Goal: Task Accomplishment & Management: Use online tool/utility

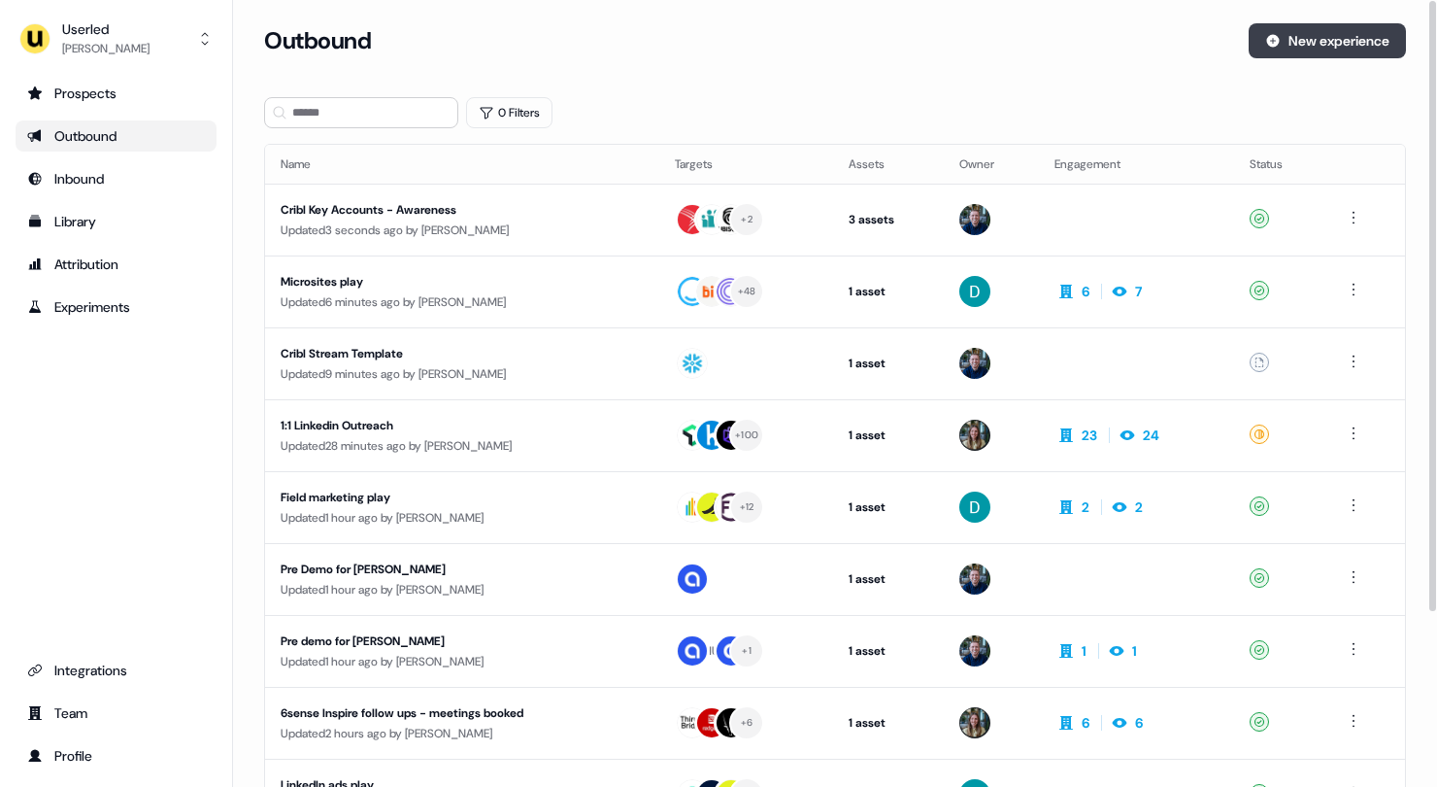
click at [1330, 32] on button "New experience" at bounding box center [1327, 40] width 157 height 35
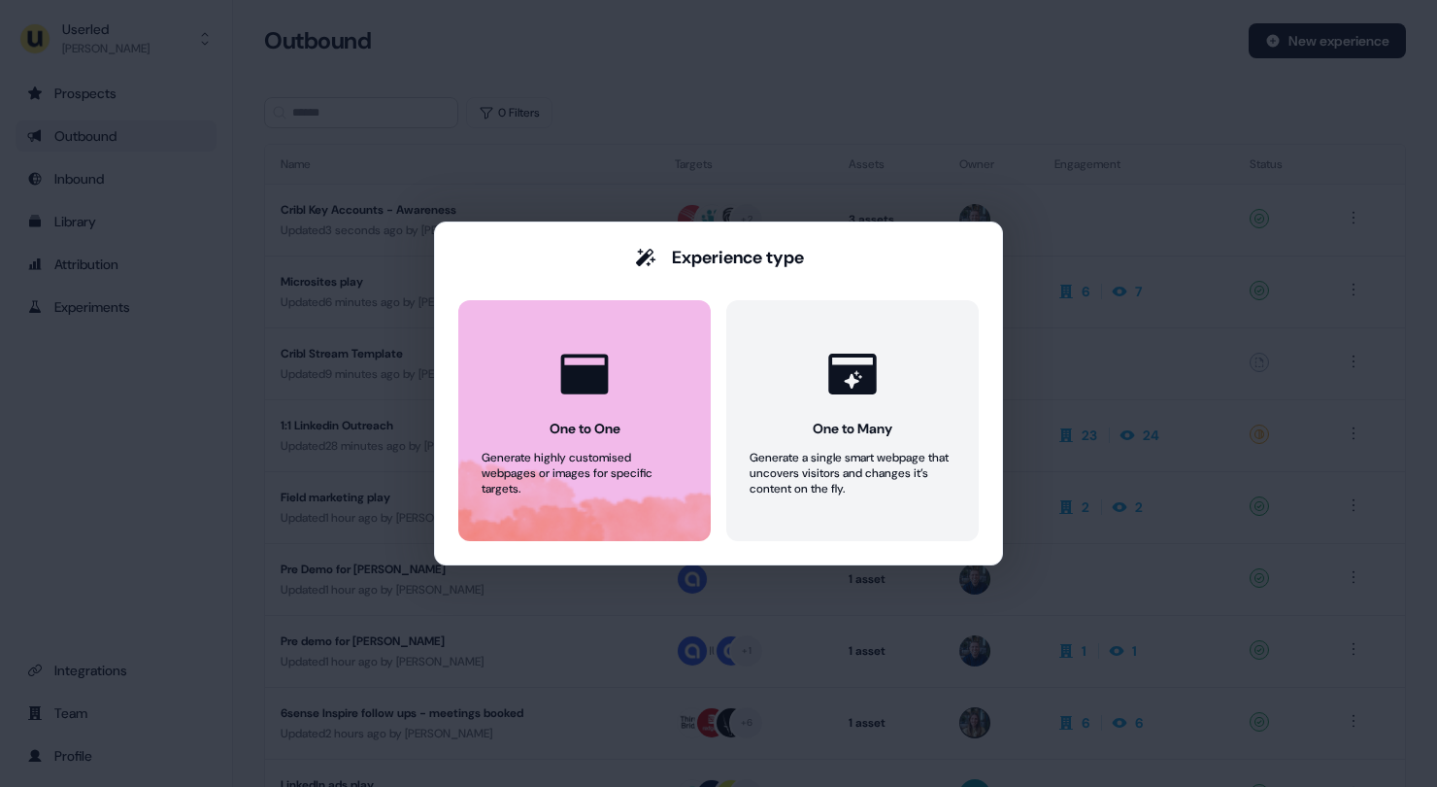
click at [607, 386] on icon at bounding box center [585, 374] width 48 height 40
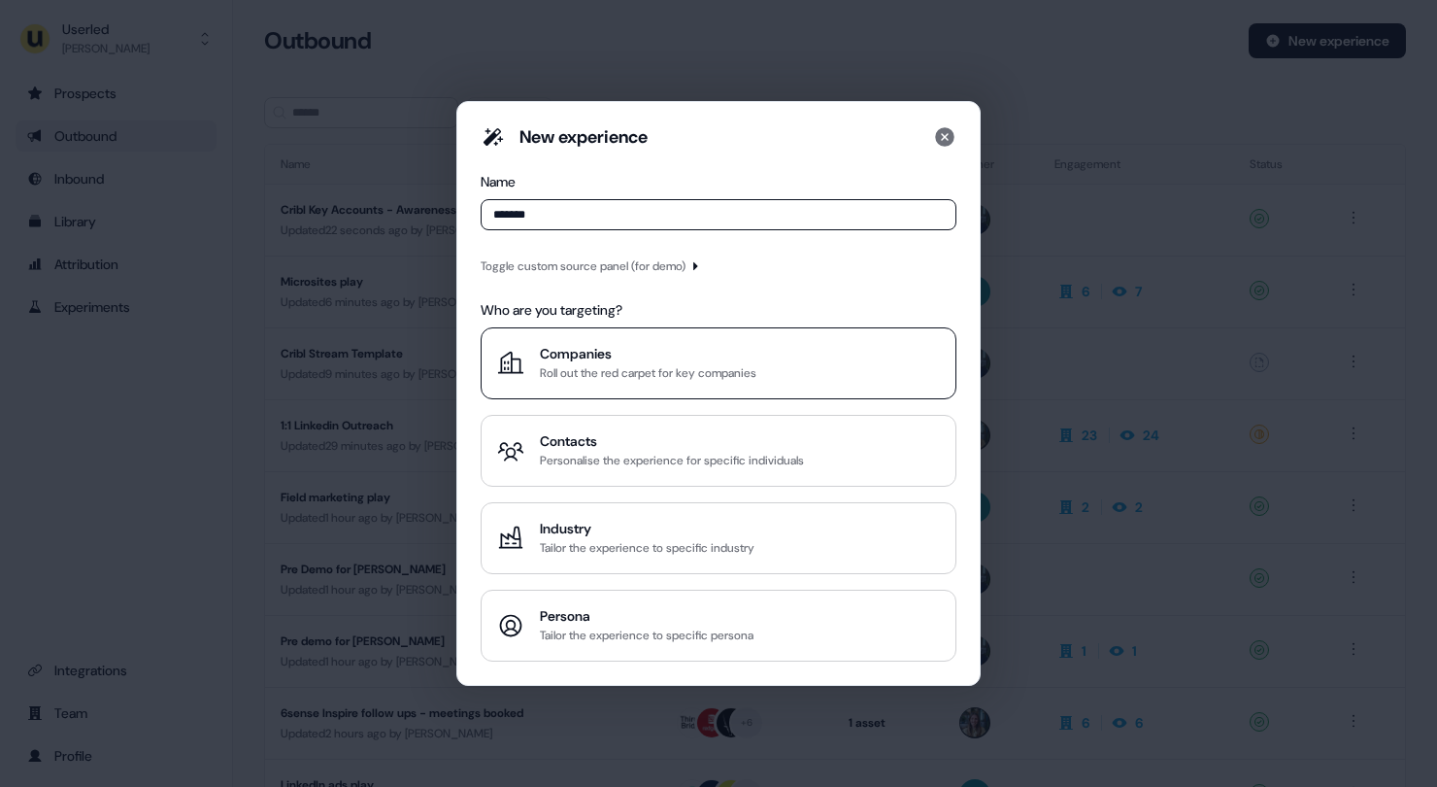
type input "*******"
click at [657, 371] on div "Roll out the red carpet for key companies" at bounding box center [648, 372] width 217 height 19
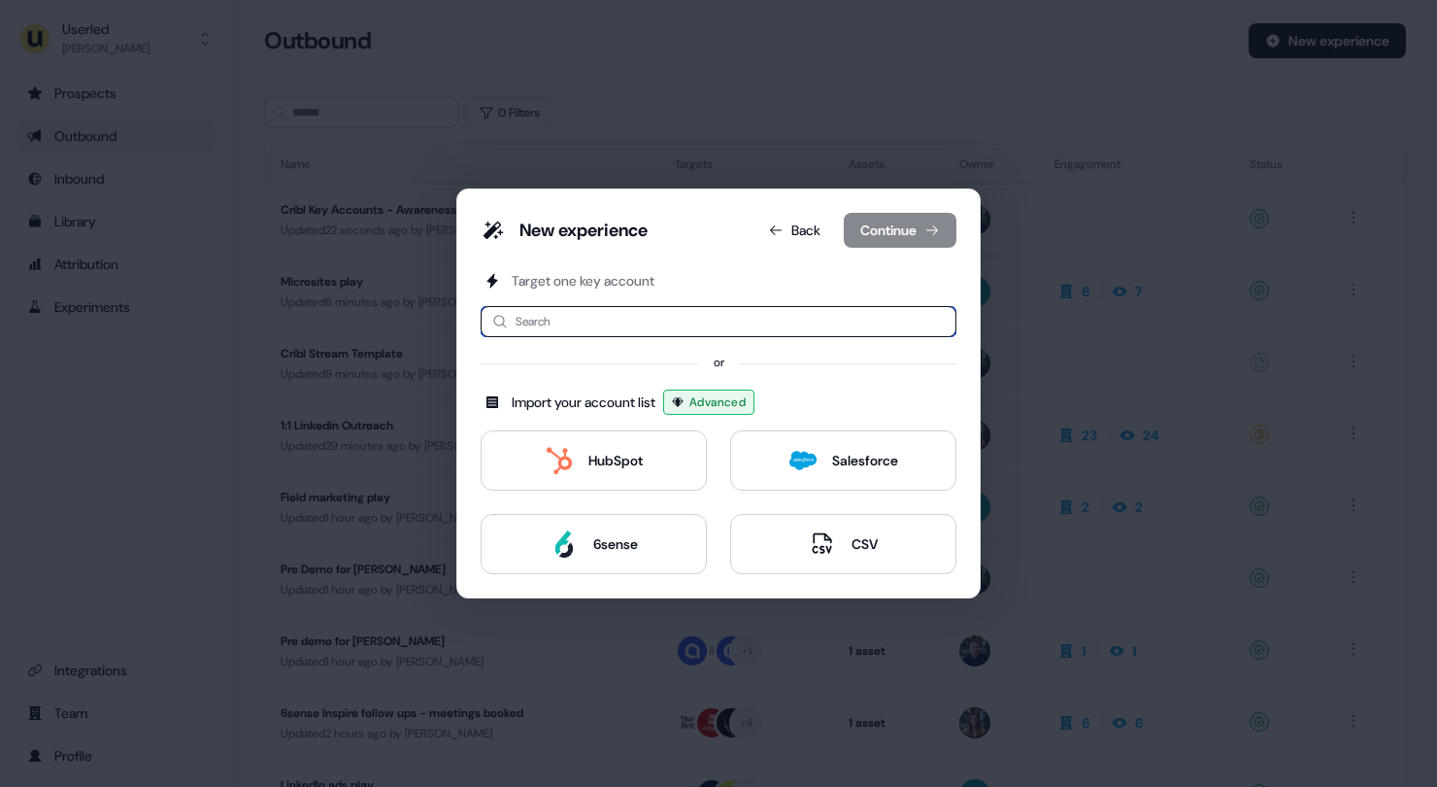
click at [670, 318] on input at bounding box center [719, 321] width 476 height 31
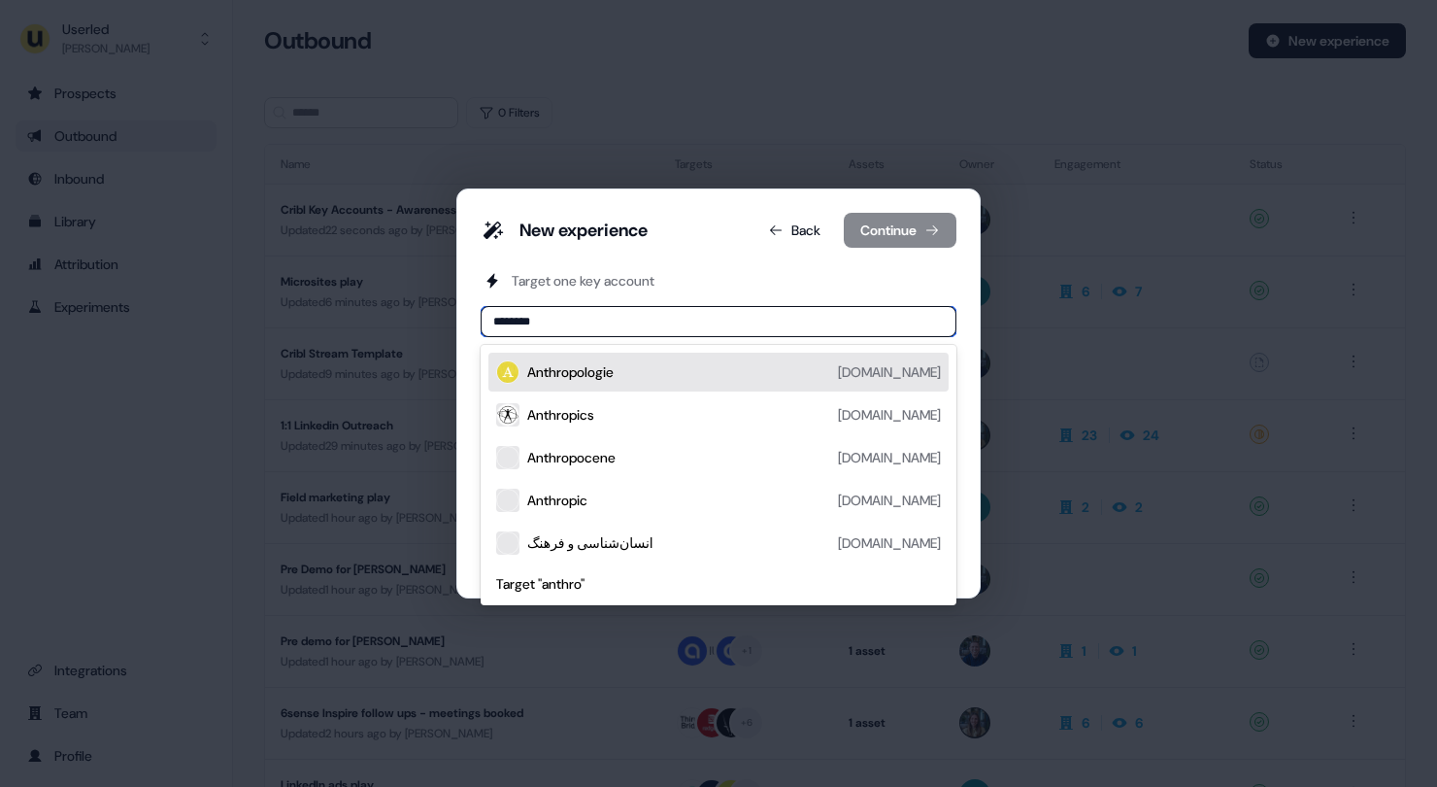
type input "*********"
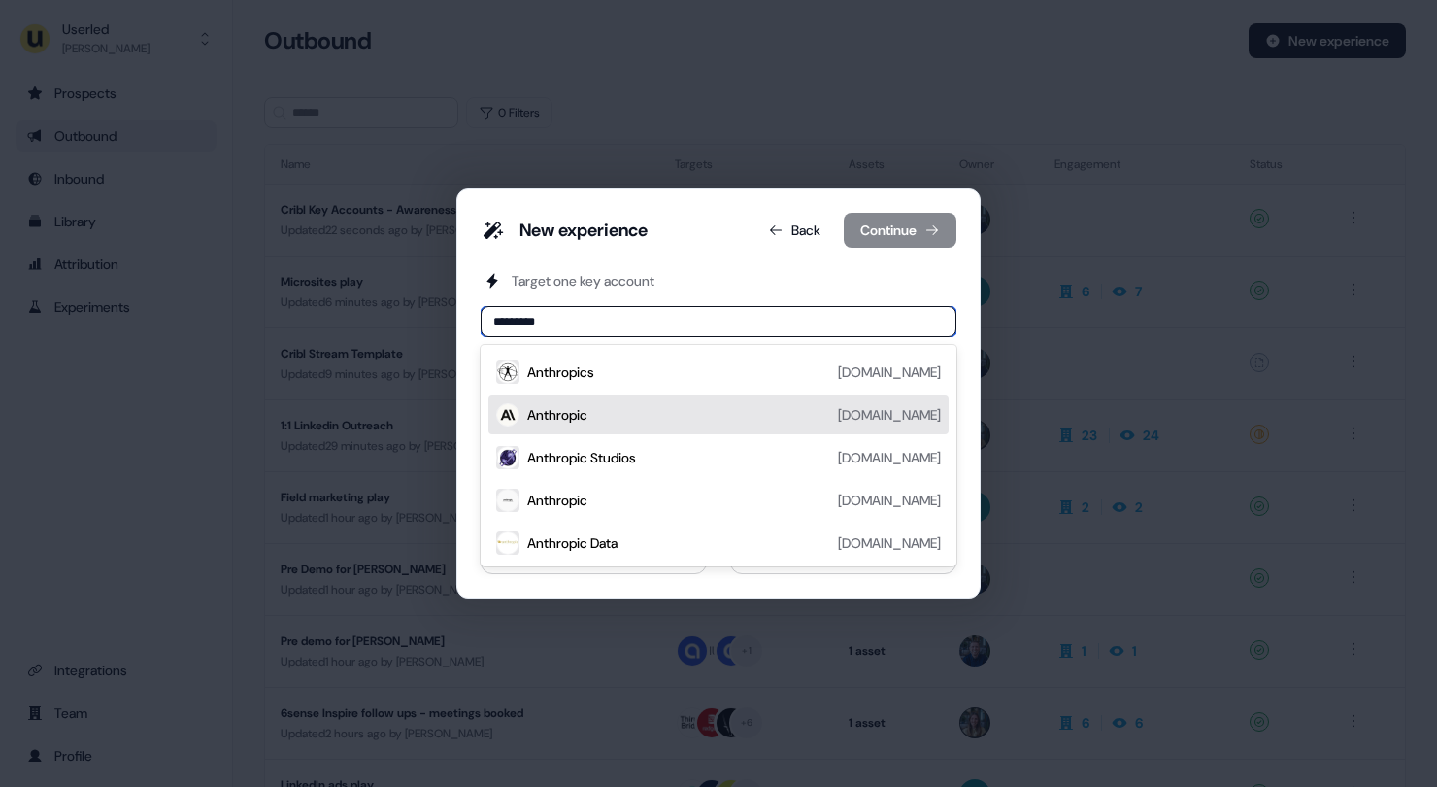
click at [620, 411] on div "Anthropic [DOMAIN_NAME]" at bounding box center [734, 414] width 414 height 23
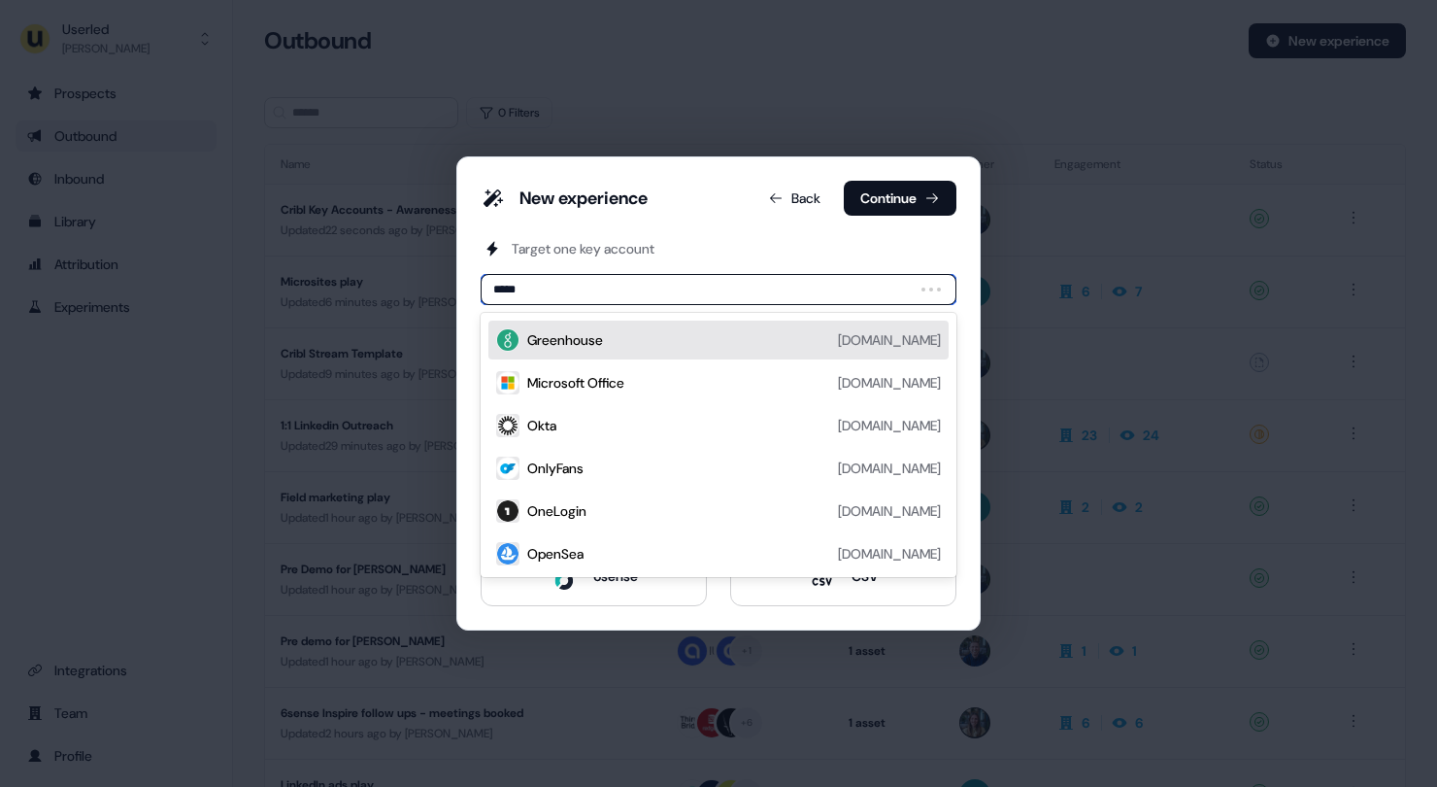
type input "******"
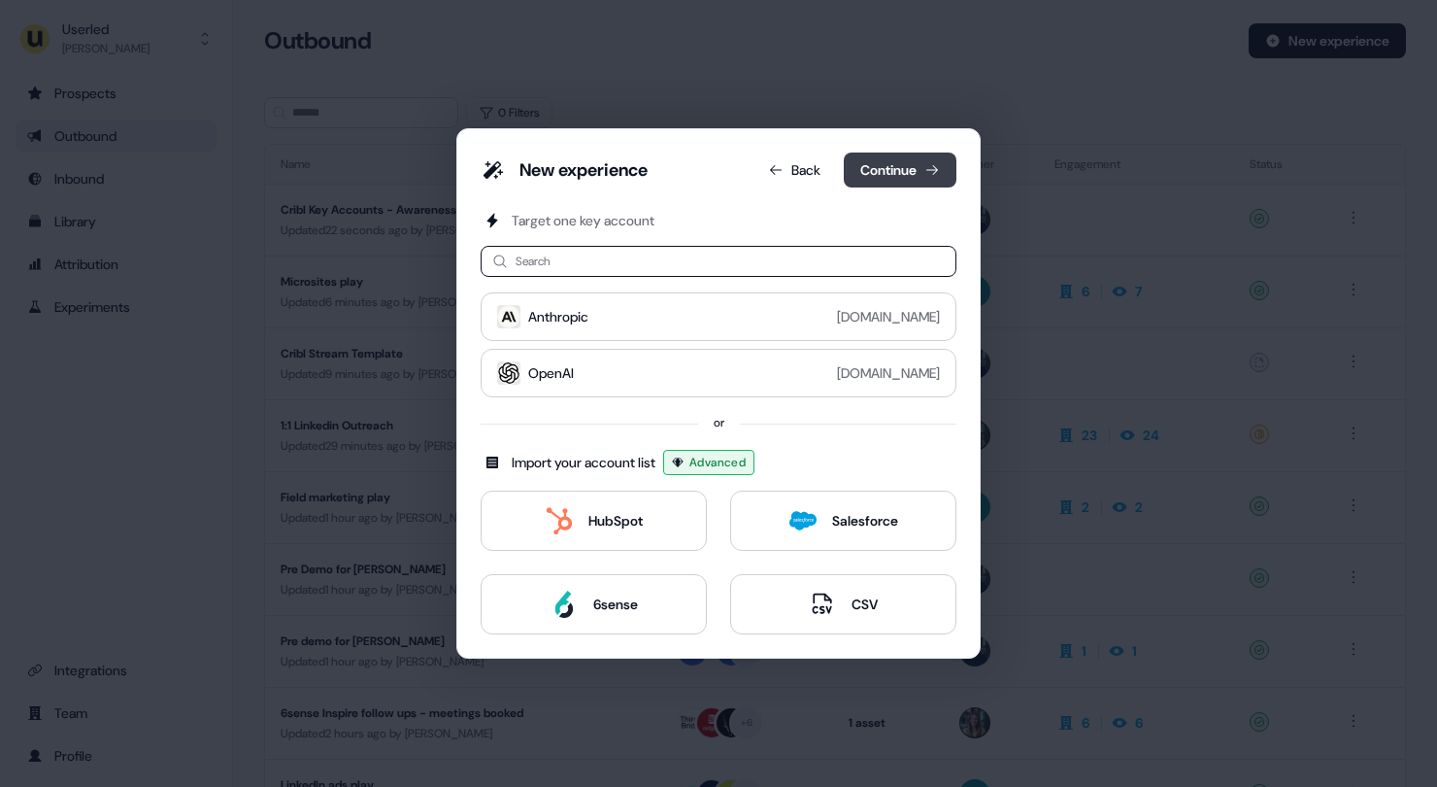
click at [917, 163] on button "Continue" at bounding box center [900, 169] width 113 height 35
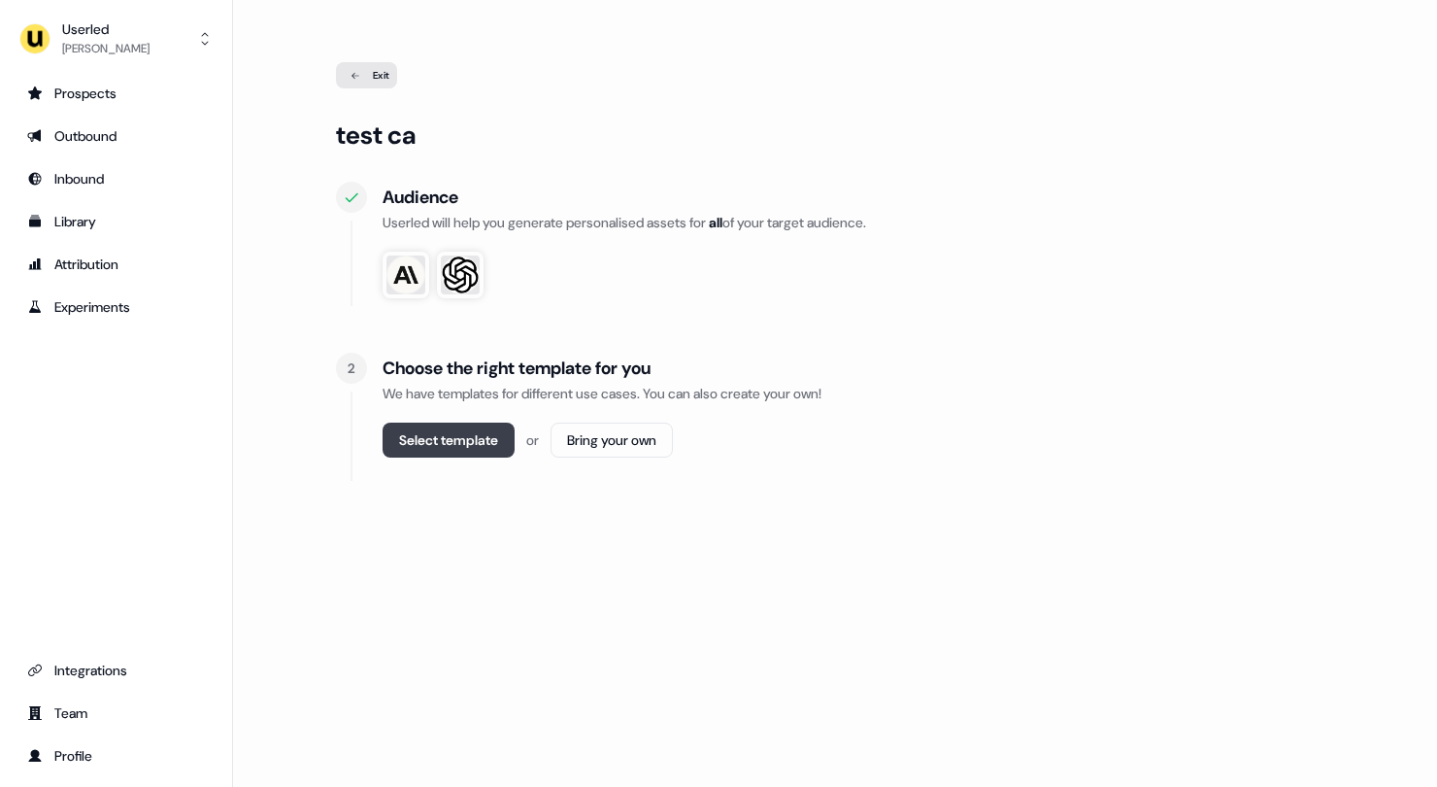
click at [484, 454] on button "Select template" at bounding box center [449, 439] width 132 height 35
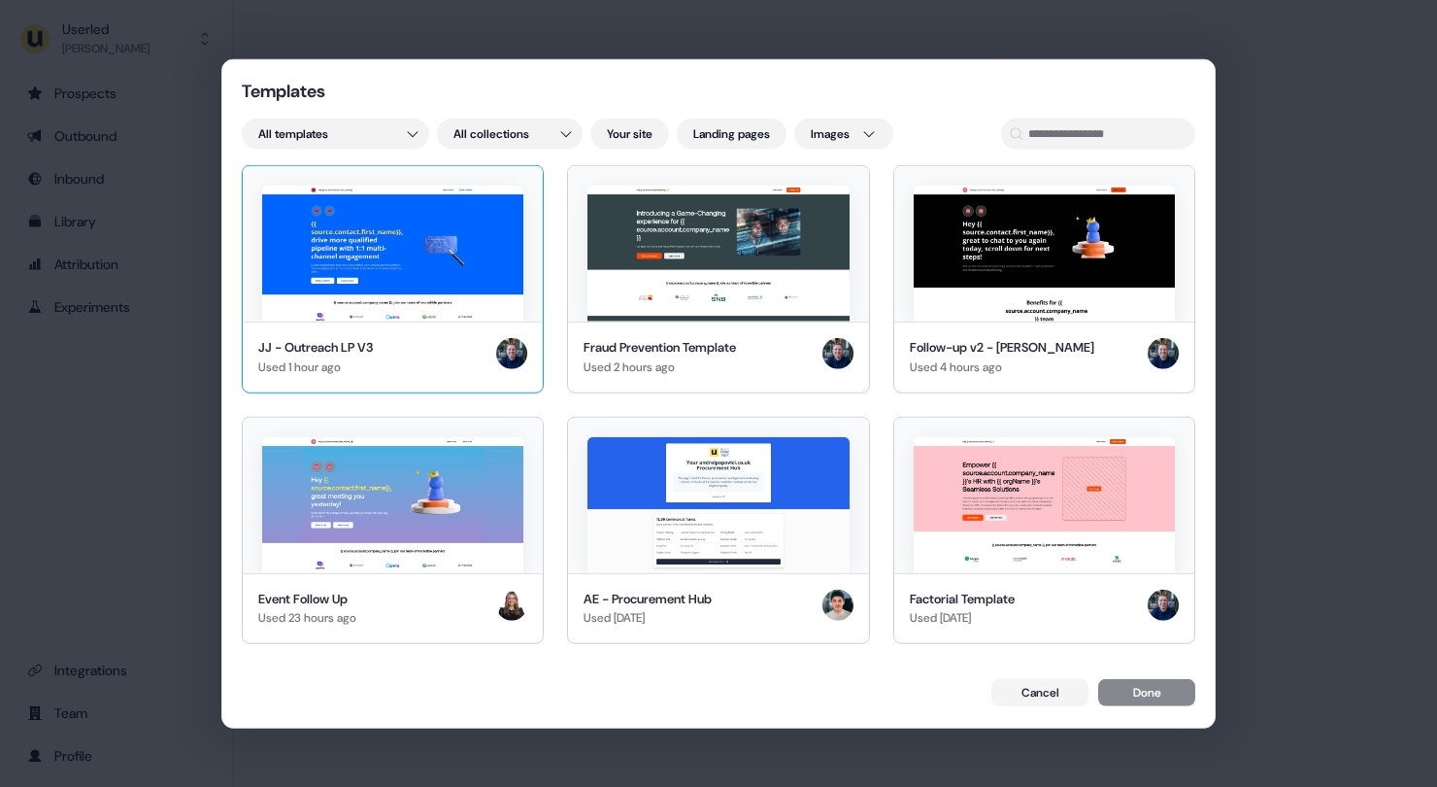
click at [480, 222] on img at bounding box center [392, 253] width 261 height 136
click at [1156, 679] on div "1 selected Cancel Done" at bounding box center [719, 693] width 954 height 31
click at [1164, 688] on button "Done" at bounding box center [1146, 693] width 97 height 27
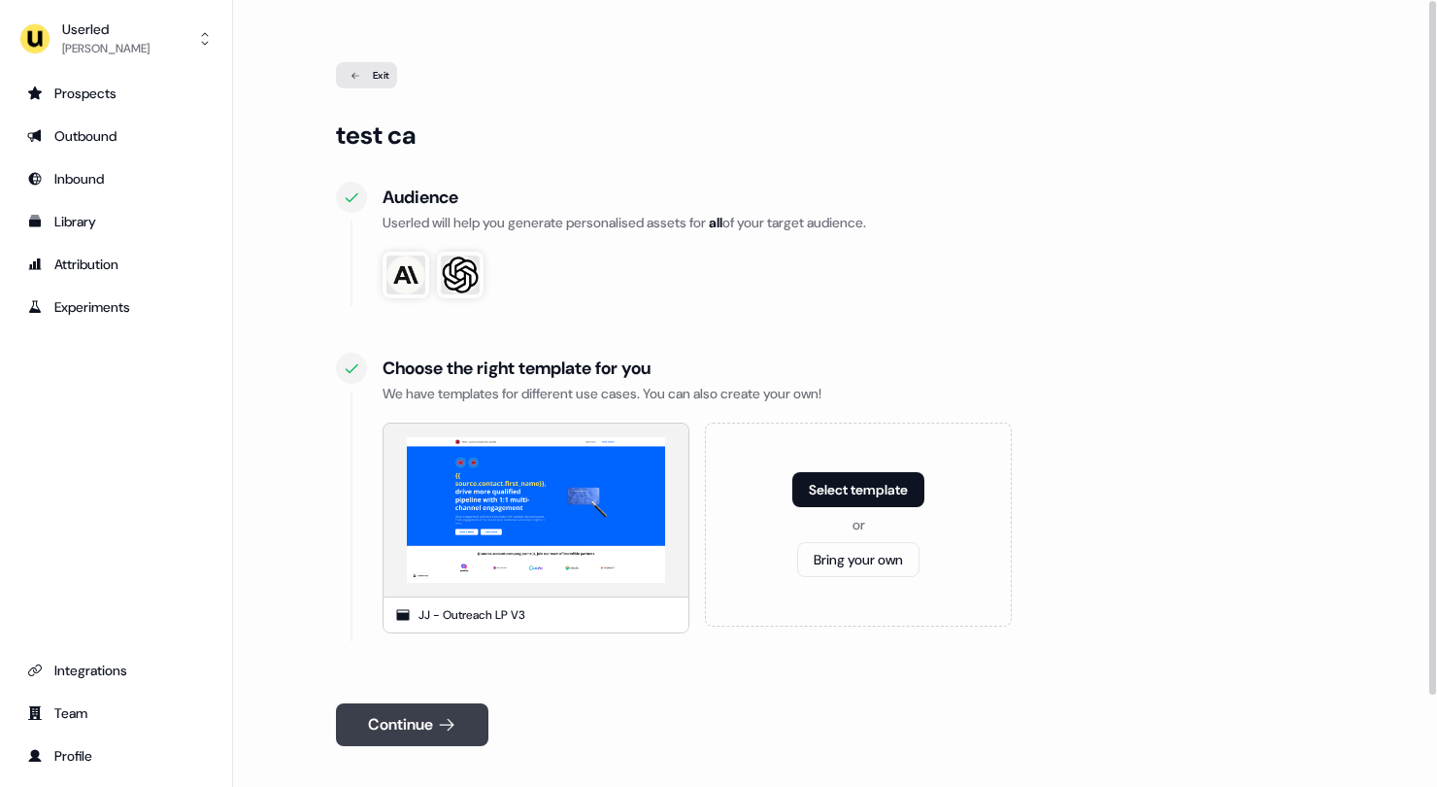
click at [454, 708] on button "Continue" at bounding box center [412, 724] width 152 height 43
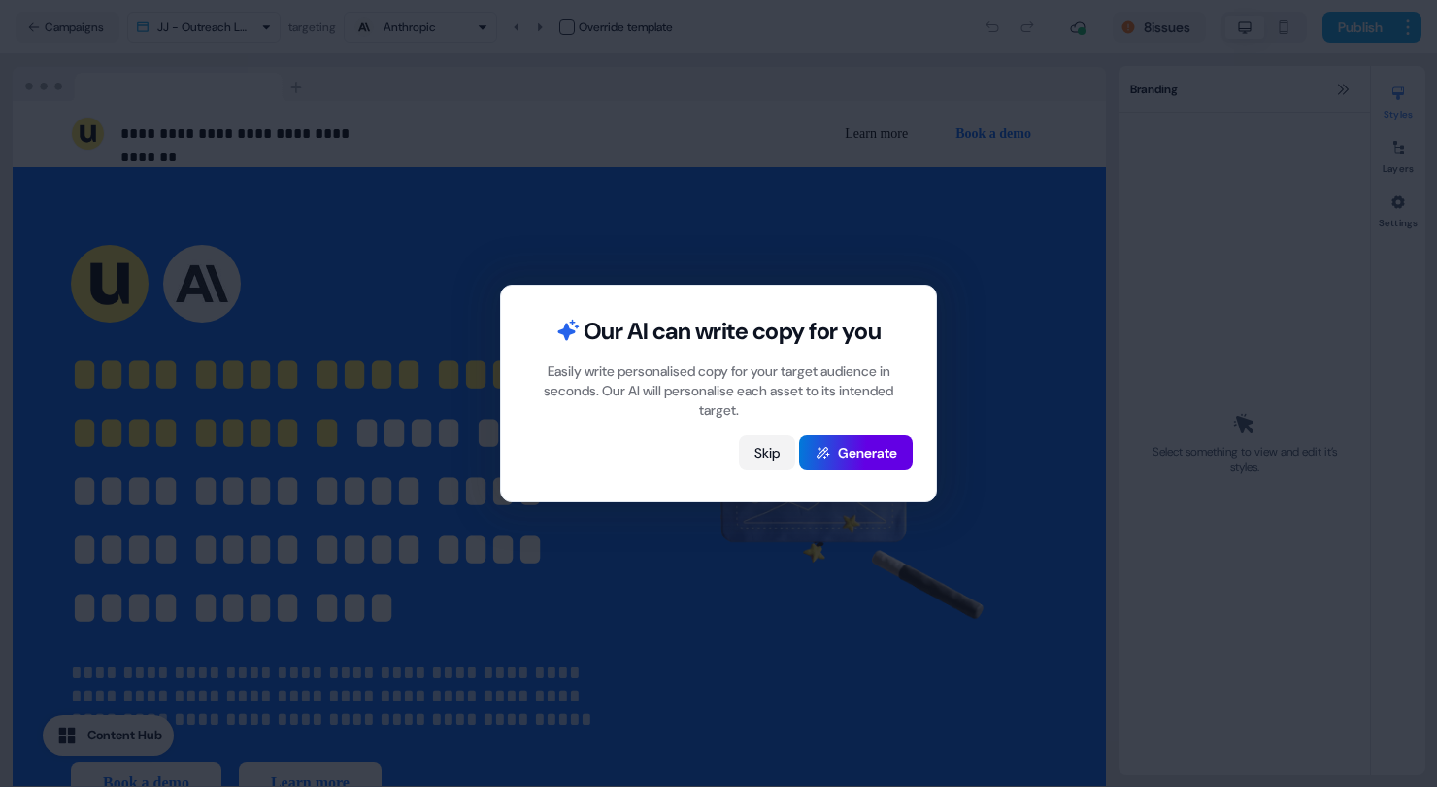
click at [758, 457] on button "Skip" at bounding box center [767, 452] width 56 height 35
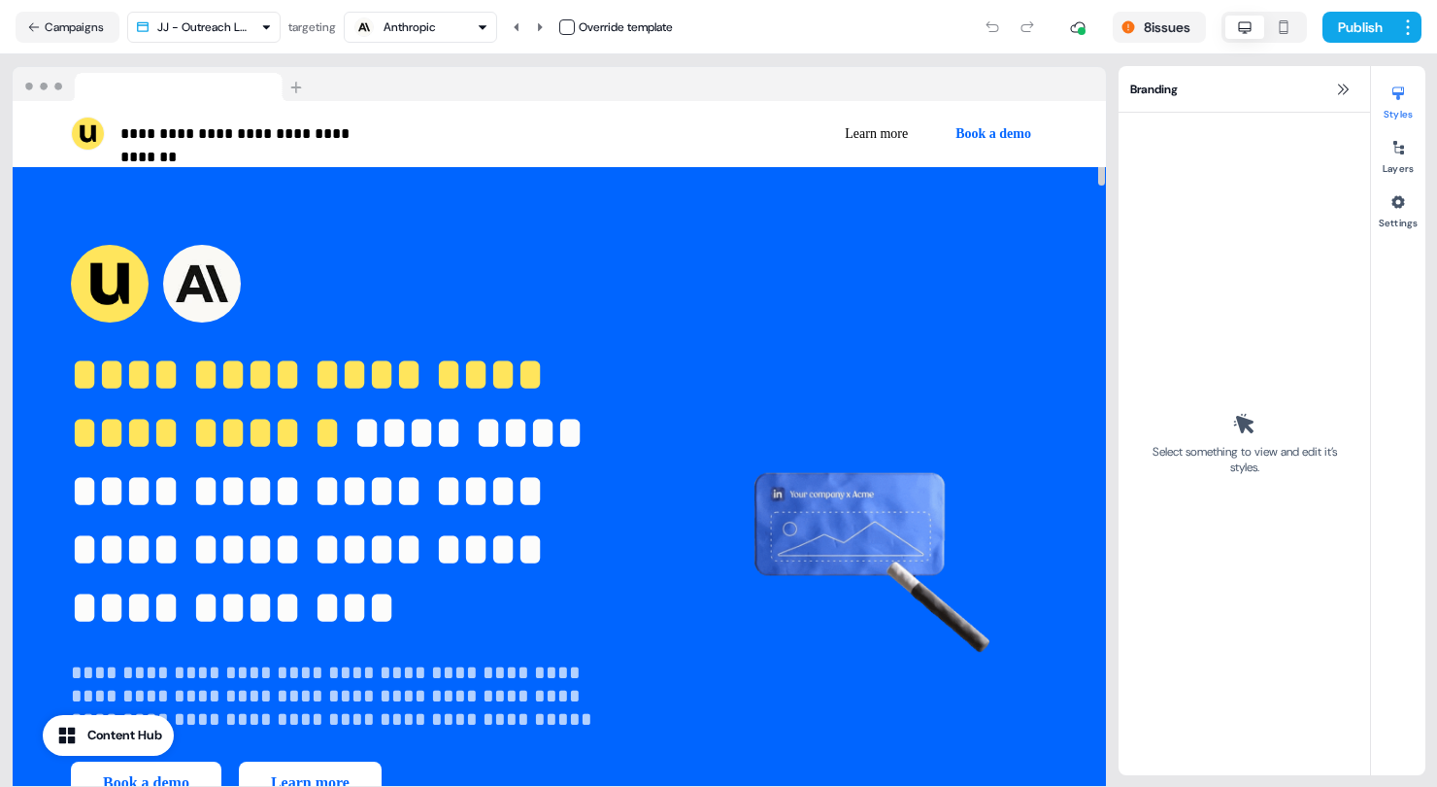
click at [745, 218] on div "**********" at bounding box center [560, 524] width 1094 height 715
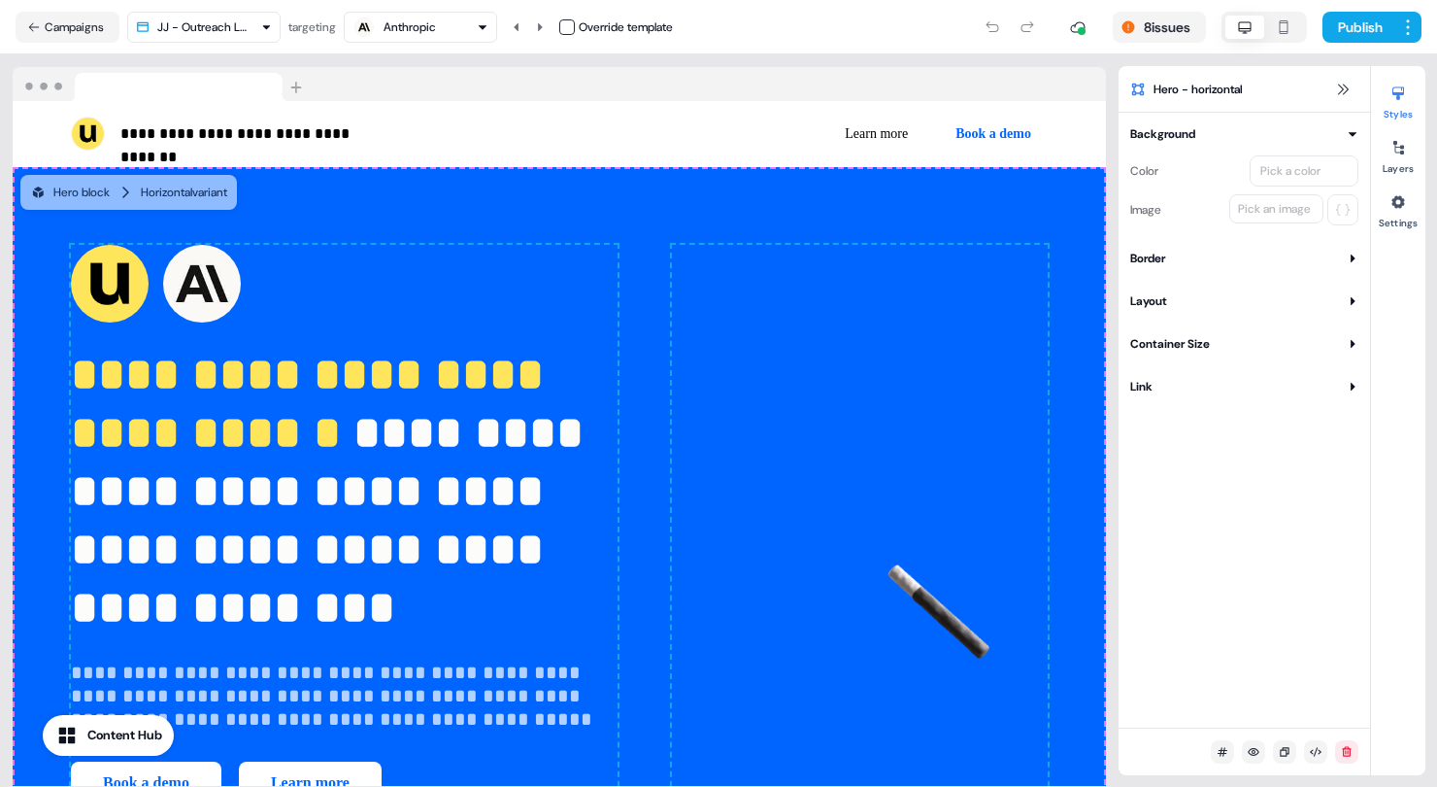
click at [1284, 210] on div "Pick an image" at bounding box center [1274, 208] width 81 height 19
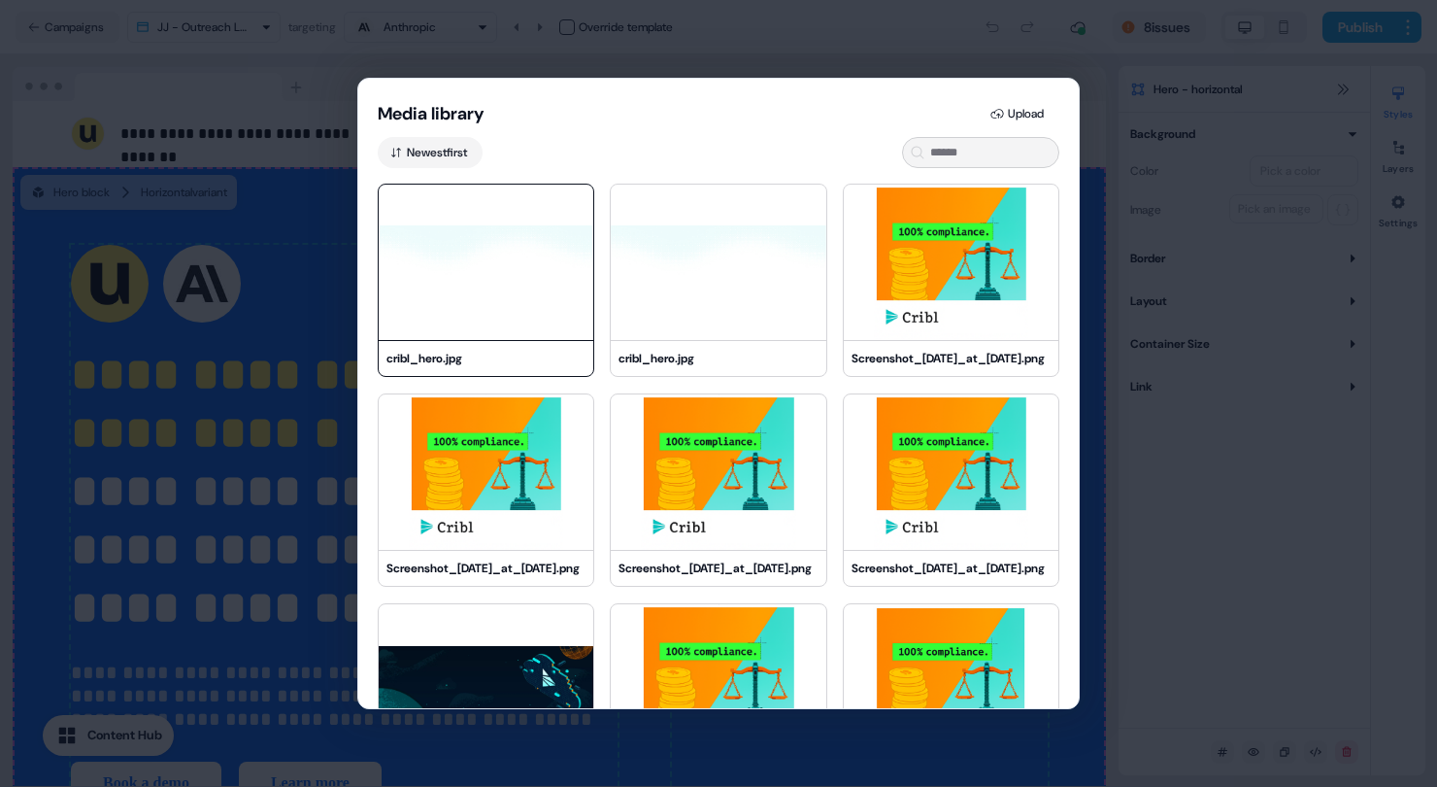
click at [508, 271] on img at bounding box center [486, 262] width 215 height 155
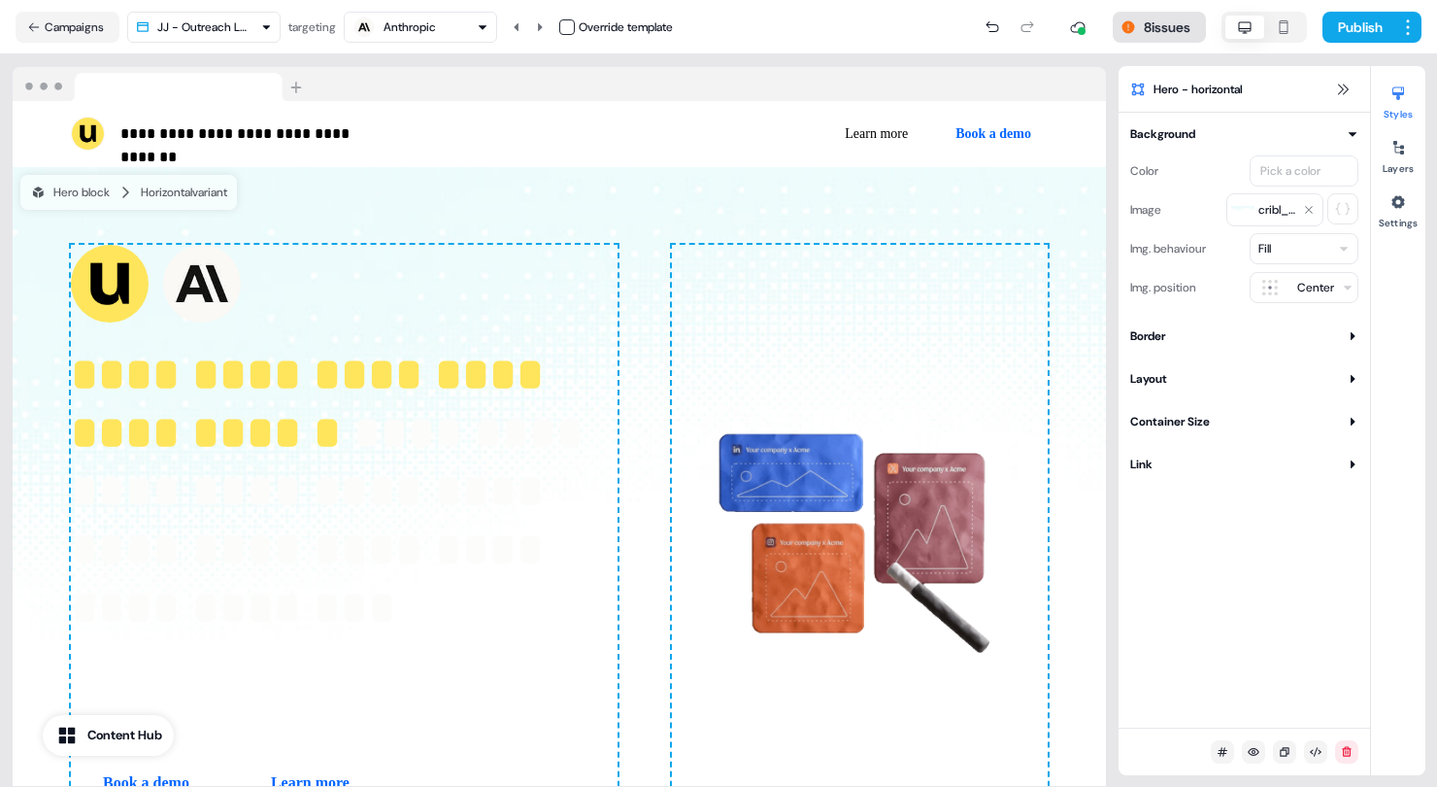
click at [1167, 28] on button "8 issues" at bounding box center [1159, 27] width 93 height 31
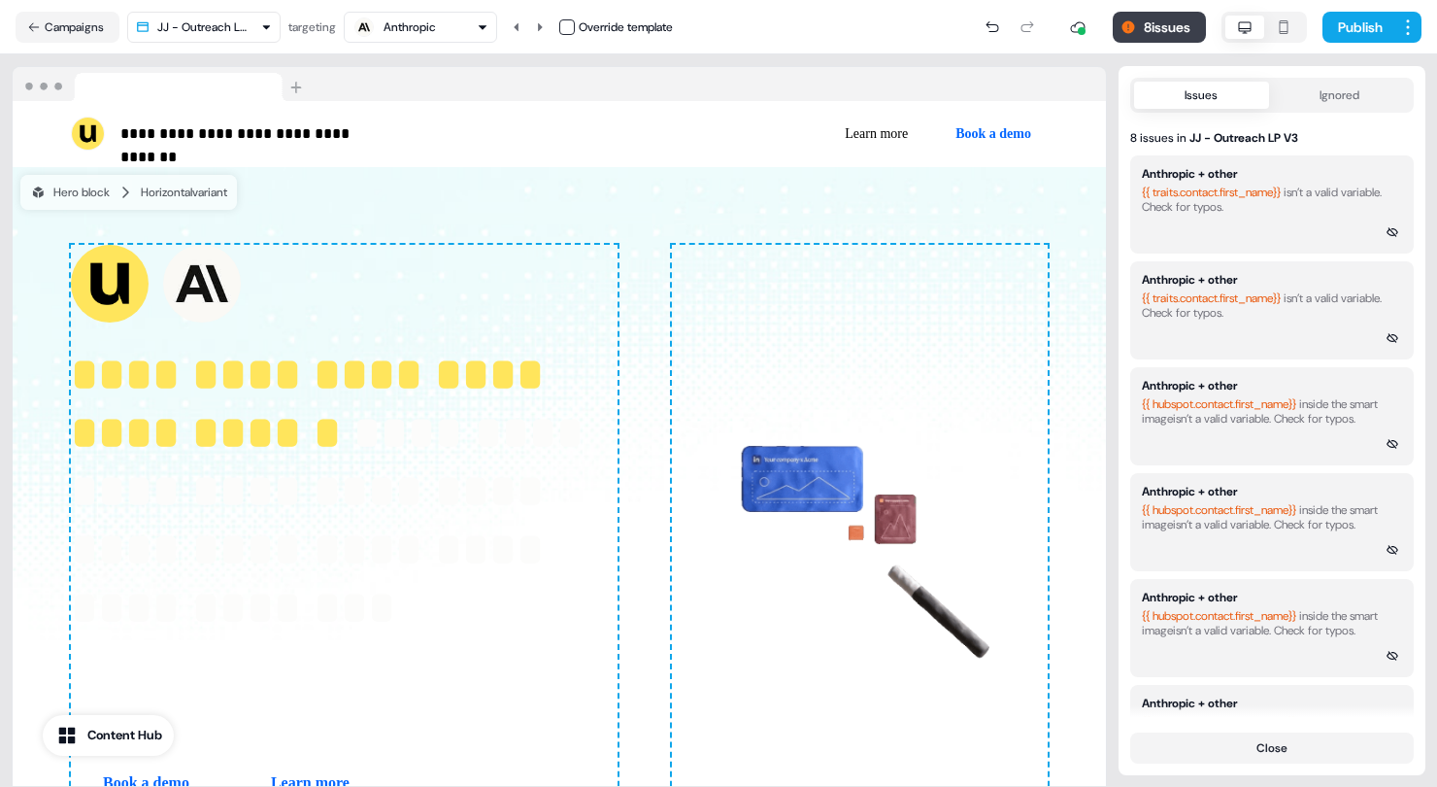
click at [1167, 28] on button "8 issues" at bounding box center [1159, 27] width 93 height 31
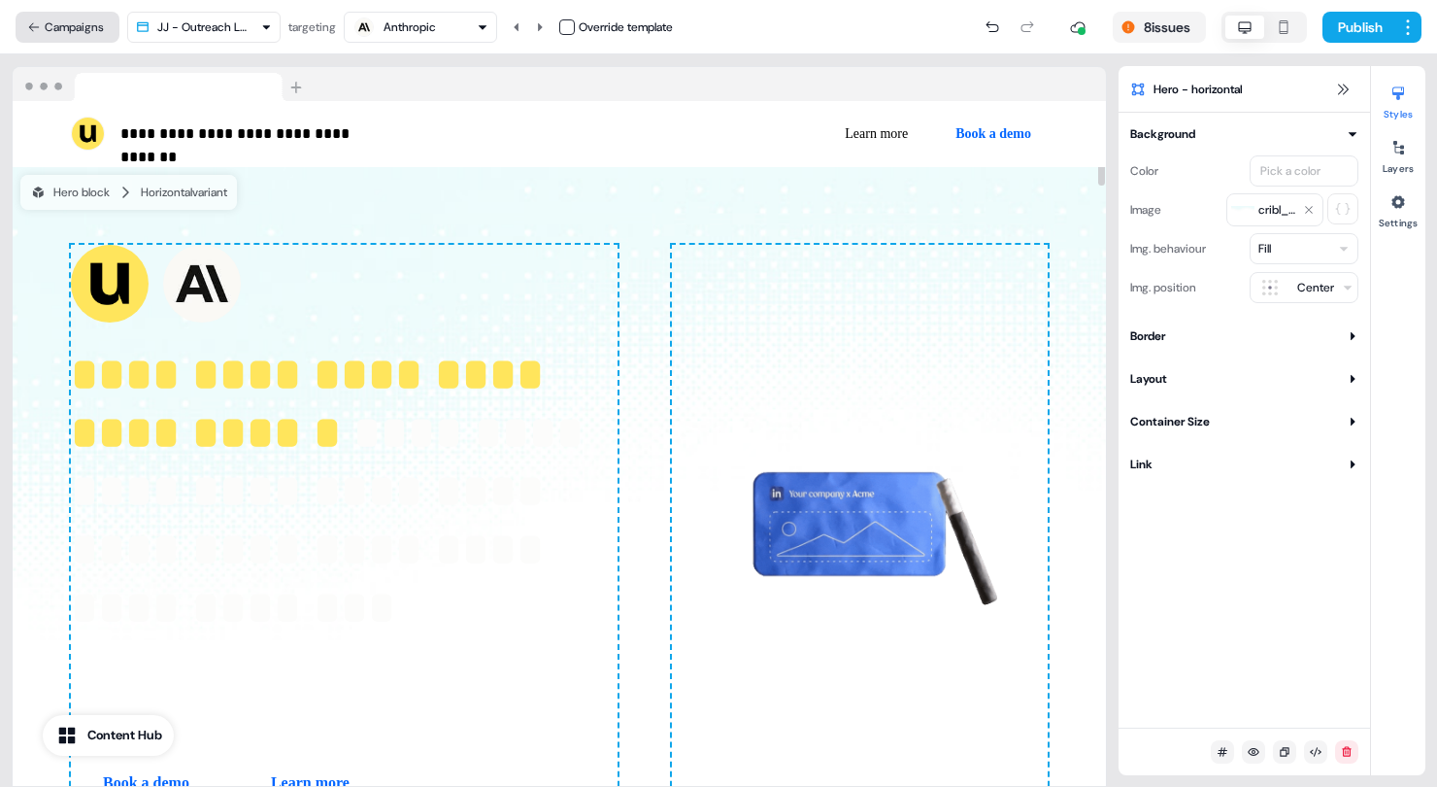
click at [98, 24] on button "Campaigns" at bounding box center [68, 27] width 104 height 31
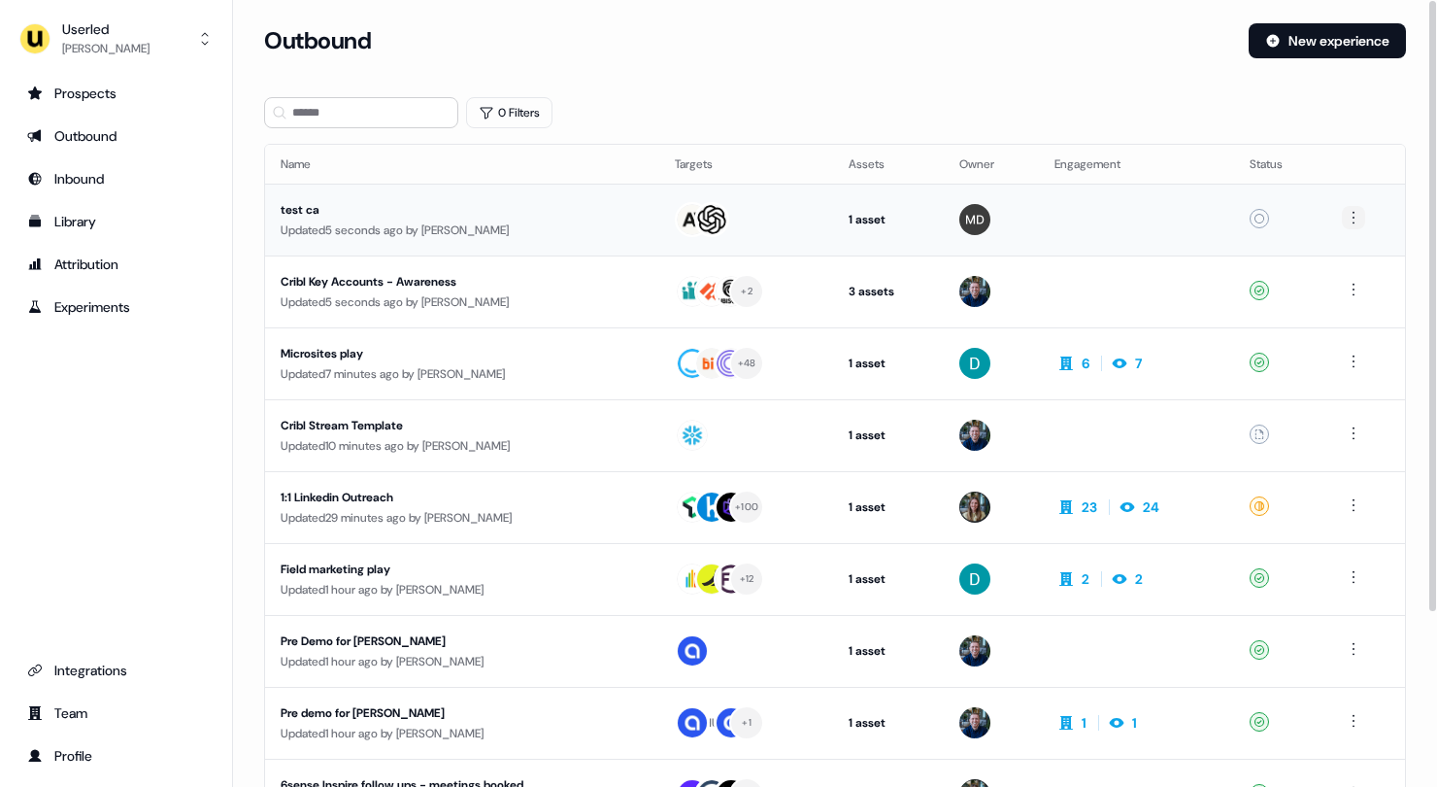
click at [1358, 219] on html "For the best experience switch devices to a bigger screen. Go to [DOMAIN_NAME] …" at bounding box center [718, 393] width 1437 height 787
click at [1324, 285] on span "Delete" at bounding box center [1321, 285] width 34 height 16
